Goal: Task Accomplishment & Management: Complete application form

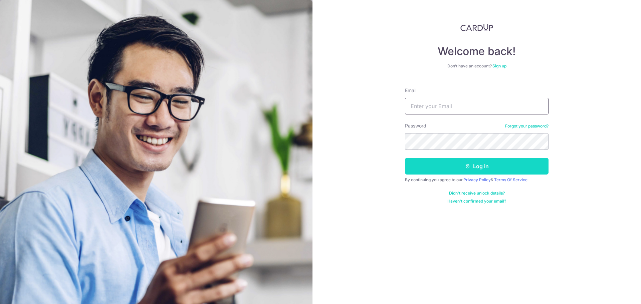
type input "[EMAIL_ADDRESS][DOMAIN_NAME]"
click at [462, 170] on button "Log in" at bounding box center [477, 166] width 144 height 17
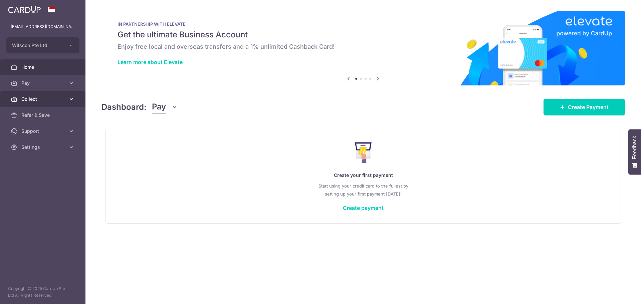
click at [45, 102] on span "Collect" at bounding box center [43, 99] width 44 height 7
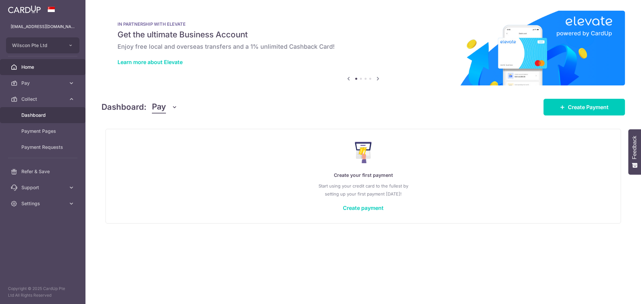
click at [29, 118] on span "Dashboard" at bounding box center [43, 115] width 44 height 7
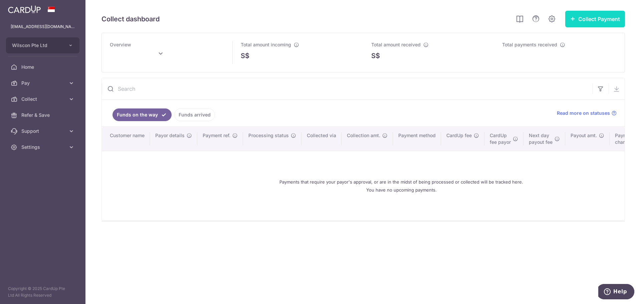
click at [578, 25] on button "Collect Payment" at bounding box center [595, 19] width 60 height 17
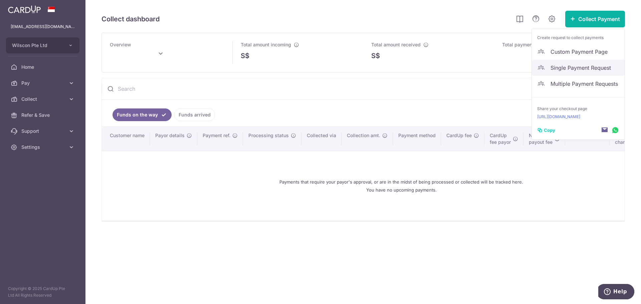
click at [579, 62] on link "Single Payment Request" at bounding box center [578, 68] width 93 height 16
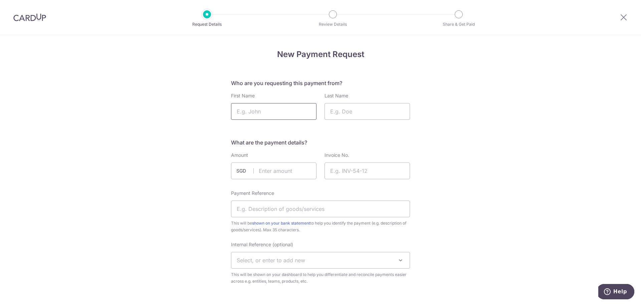
click at [276, 107] on input "First Name" at bounding box center [273, 111] width 85 height 17
type input "Zoe"
click at [365, 110] on input "Last Name" at bounding box center [367, 111] width 85 height 17
type input "Chia"
click at [262, 173] on input "text" at bounding box center [273, 171] width 85 height 17
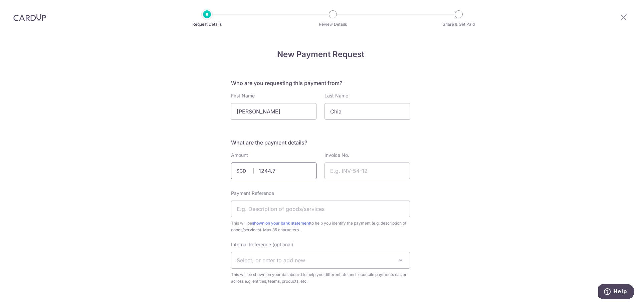
type input "1244.78"
click at [336, 165] on input "Invoice No." at bounding box center [367, 171] width 85 height 17
paste input "NC-2025-0116"
type input "NC-2025-0116"
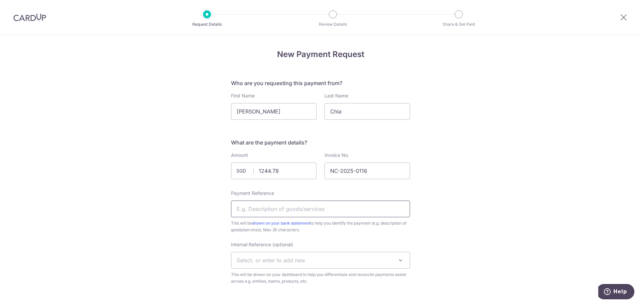
click at [311, 209] on input "Payment Reference" at bounding box center [320, 209] width 179 height 17
paste input "NC-2025-0116"
type input "NC-2025-0116"
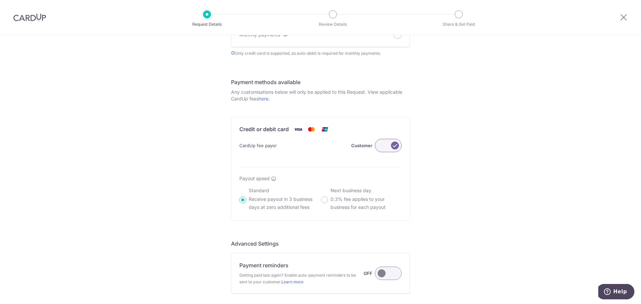
scroll to position [399, 0]
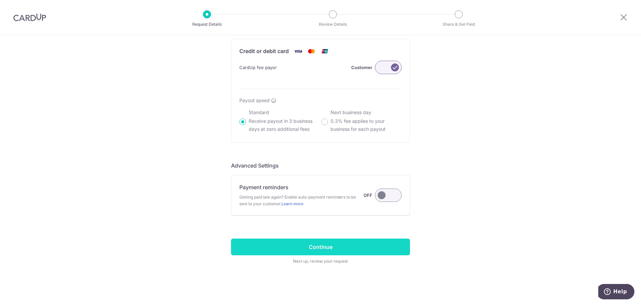
click at [348, 248] on input "Continue" at bounding box center [320, 247] width 179 height 17
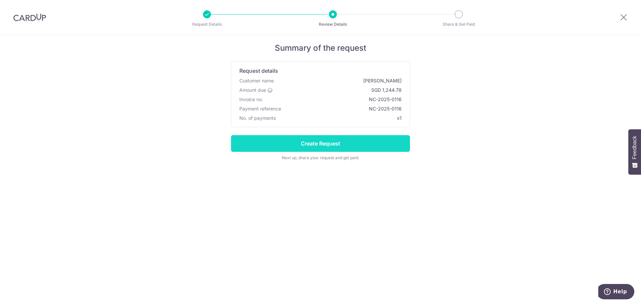
click at [370, 144] on input "Create Request" at bounding box center [320, 143] width 179 height 17
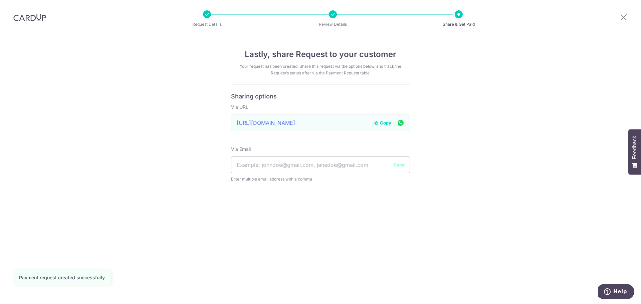
click at [384, 120] on span "Copy" at bounding box center [385, 123] width 11 height 7
click at [626, 16] on icon at bounding box center [624, 17] width 8 height 8
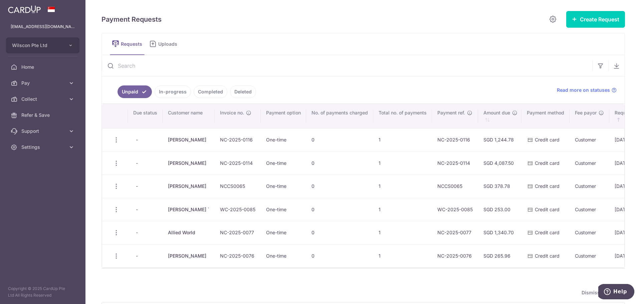
click at [179, 89] on link "In-progress" at bounding box center [173, 91] width 36 height 13
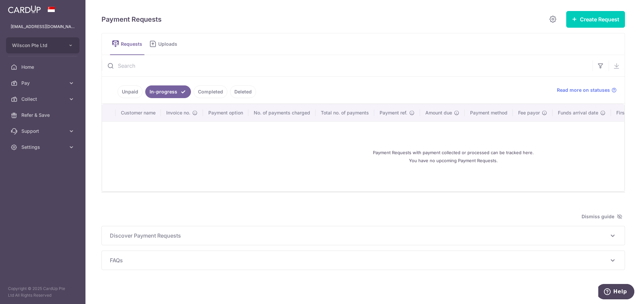
click at [134, 91] on link "Unpaid" at bounding box center [130, 91] width 25 height 13
